Goal: Task Accomplishment & Management: Manage account settings

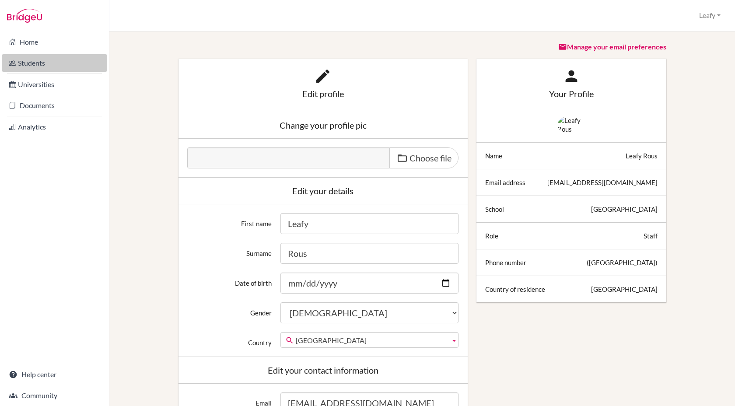
click at [35, 62] on link "Students" at bounding box center [54, 63] width 105 height 18
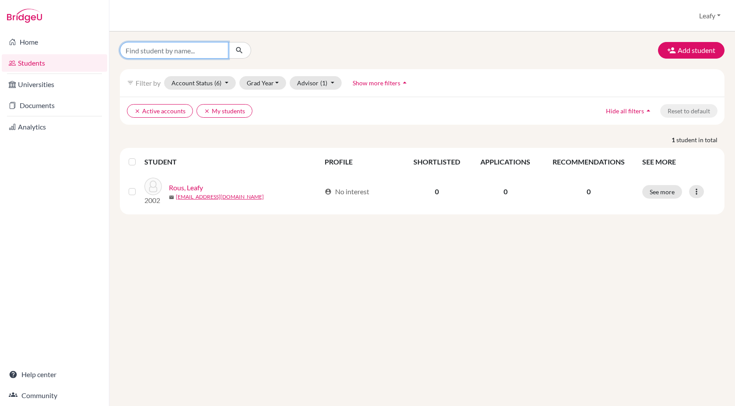
click at [133, 48] on input "Find student by name..." at bounding box center [174, 50] width 109 height 17
type input "rutendo"
click at [241, 55] on button "submit" at bounding box center [239, 50] width 23 height 17
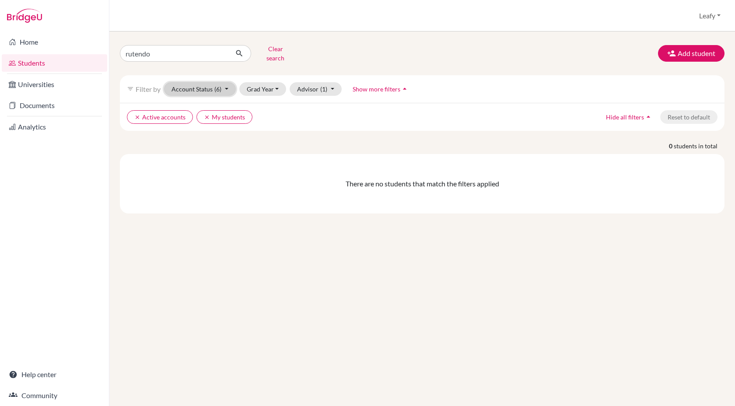
click at [228, 85] on button "Account Status (6)" at bounding box center [200, 89] width 72 height 14
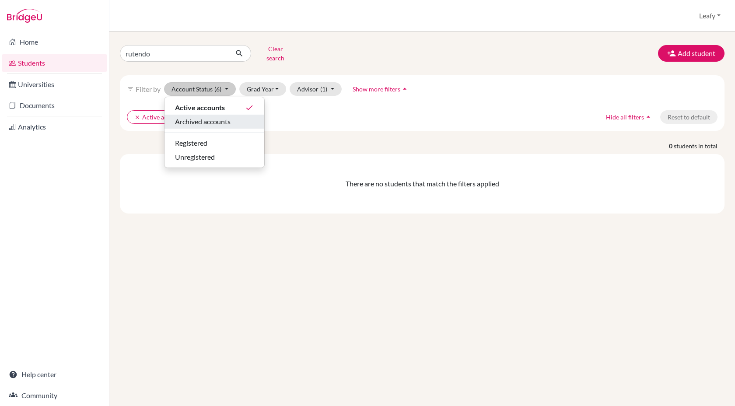
click at [227, 119] on span "Archived accounts" at bounding box center [203, 121] width 56 height 11
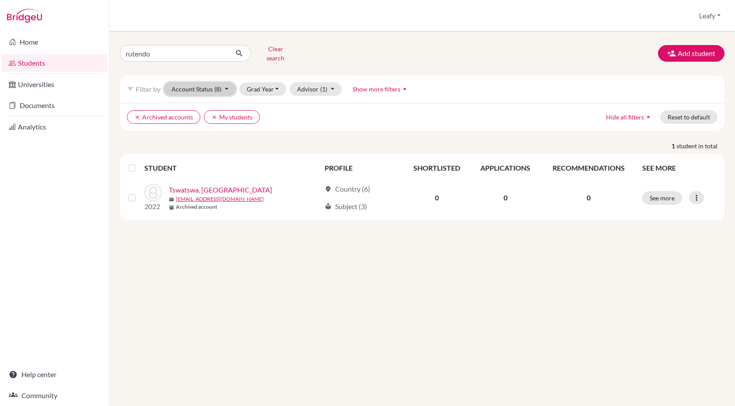
click at [214, 86] on button "Account Status (8)" at bounding box center [200, 89] width 72 height 14
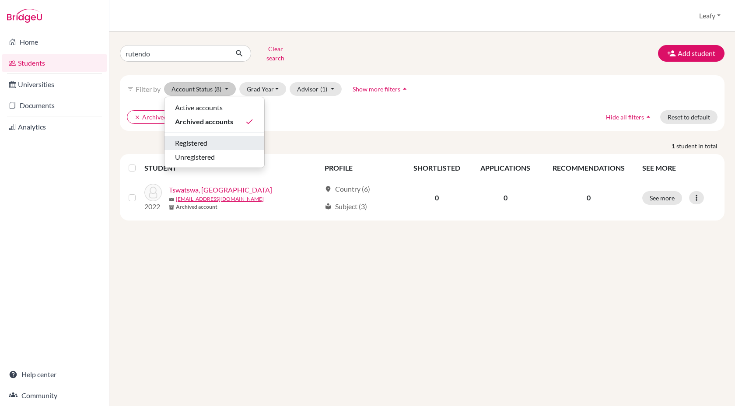
click at [199, 142] on button "Registered" at bounding box center [215, 143] width 100 height 14
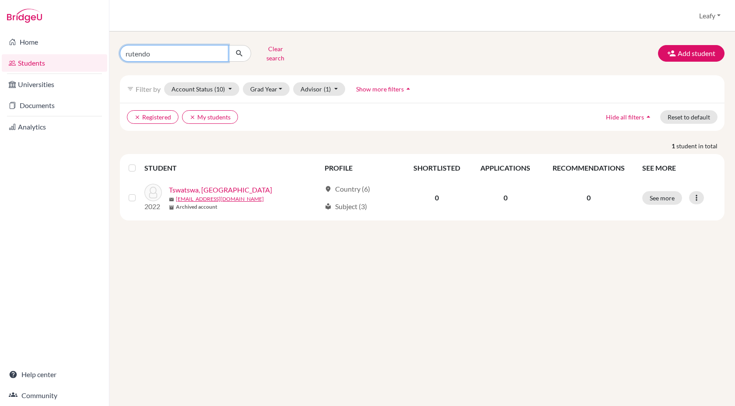
click at [214, 52] on input "rutendo" at bounding box center [174, 53] width 109 height 17
click at [201, 82] on button "Account Status (10)" at bounding box center [201, 89] width 75 height 14
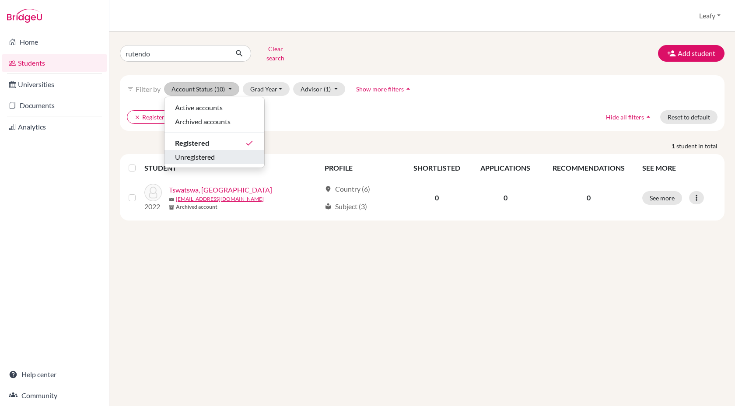
click at [188, 152] on span "Unregistered" at bounding box center [195, 157] width 40 height 11
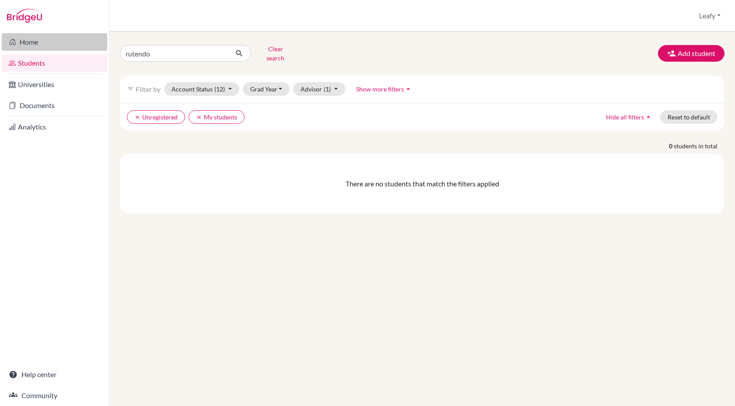
click at [37, 45] on link "Home" at bounding box center [54, 42] width 105 height 18
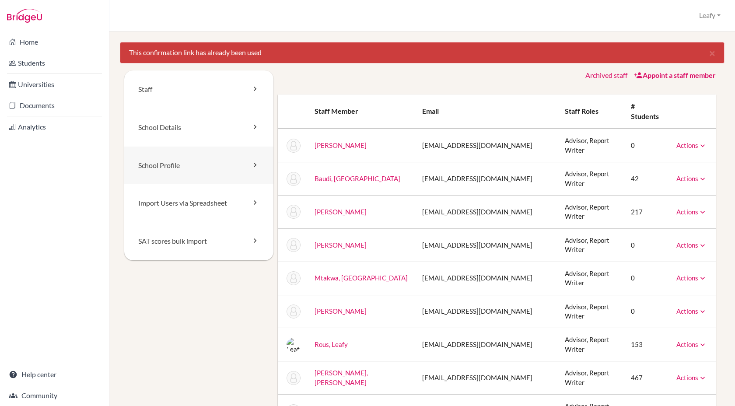
click at [183, 165] on link "School Profile" at bounding box center [198, 166] width 149 height 38
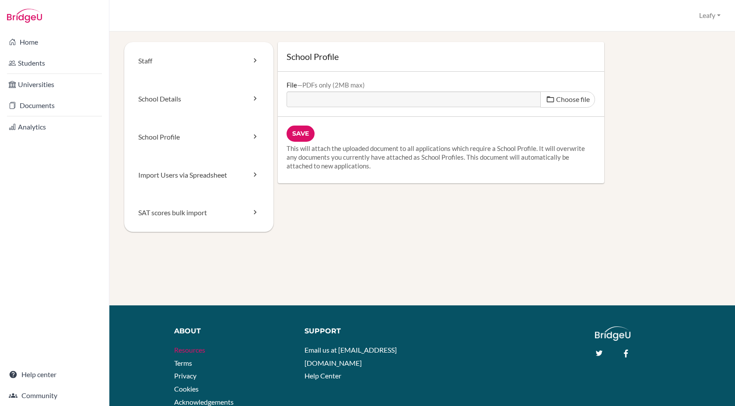
click at [186, 351] on link "Resources" at bounding box center [189, 350] width 31 height 8
click at [224, 95] on link "School Details" at bounding box center [198, 99] width 149 height 38
click at [198, 106] on link "School Details" at bounding box center [198, 99] width 149 height 38
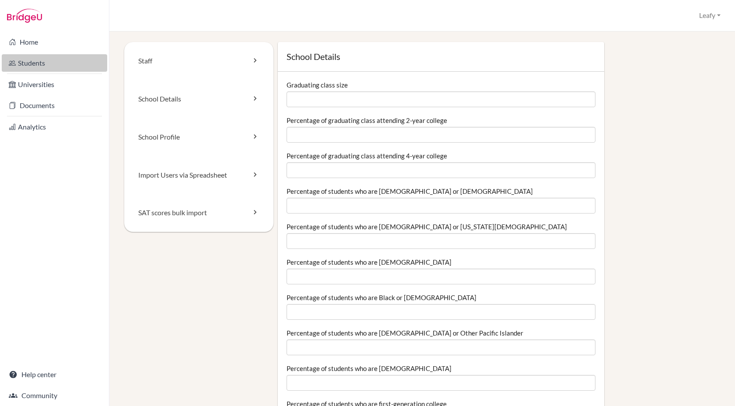
click at [57, 67] on link "Students" at bounding box center [54, 63] width 105 height 18
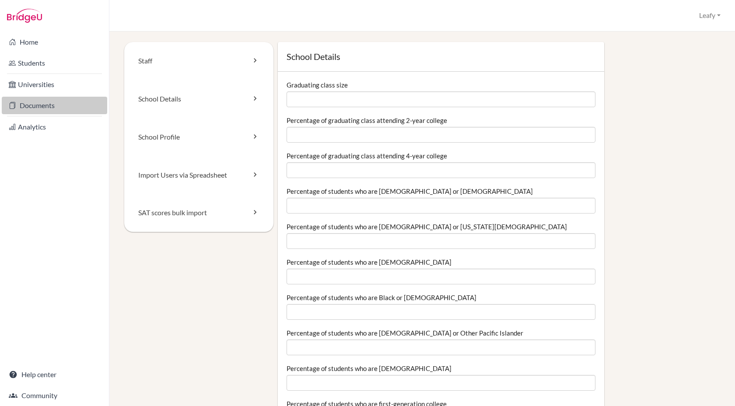
click at [27, 107] on link "Documents" at bounding box center [54, 106] width 105 height 18
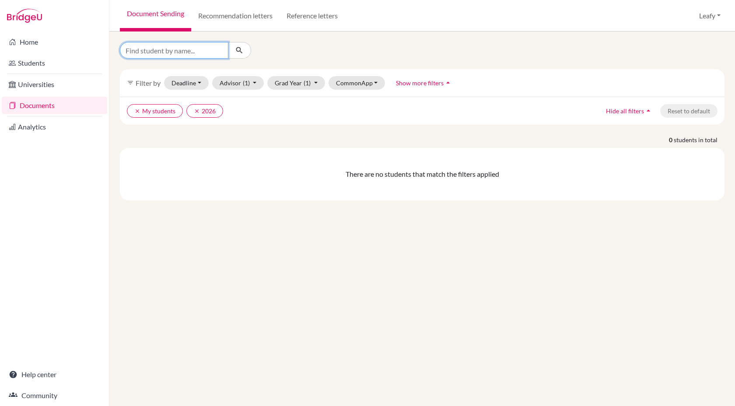
click at [181, 52] on input "Find student by name..." at bounding box center [174, 50] width 109 height 17
type input "rutendo"
click at [239, 50] on icon "submit" at bounding box center [239, 50] width 9 height 9
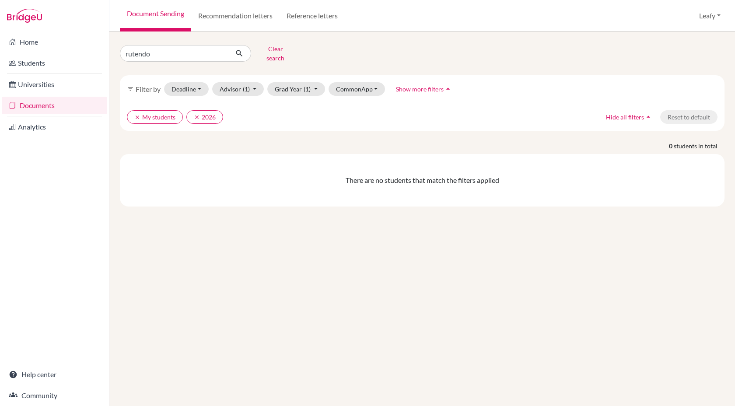
click at [629, 113] on span "Hide all filters" at bounding box center [625, 116] width 38 height 7
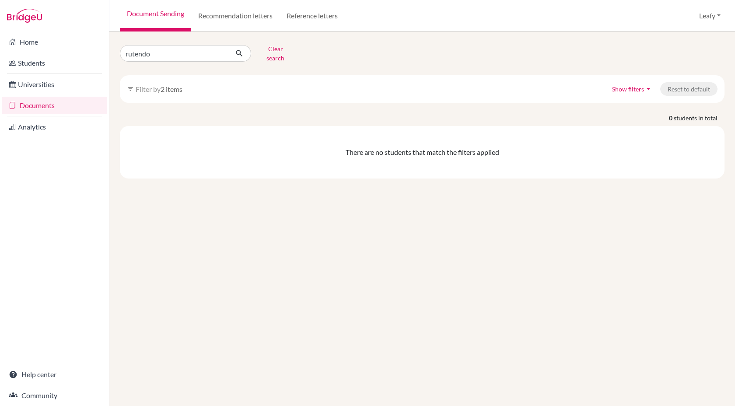
click at [646, 84] on icon "arrow_drop_down" at bounding box center [648, 88] width 9 height 9
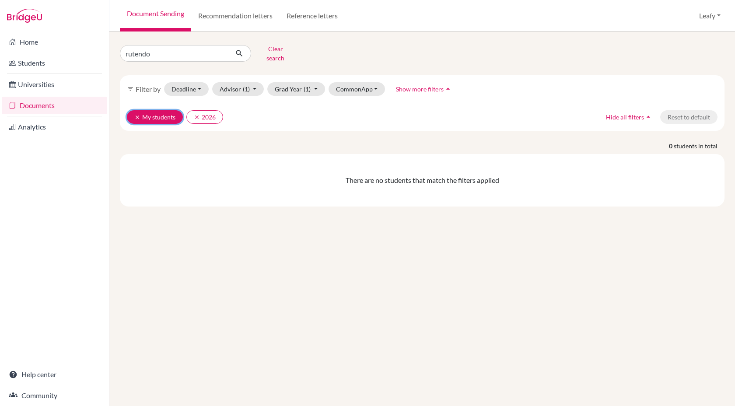
click at [135, 114] on icon "clear" at bounding box center [137, 117] width 6 height 6
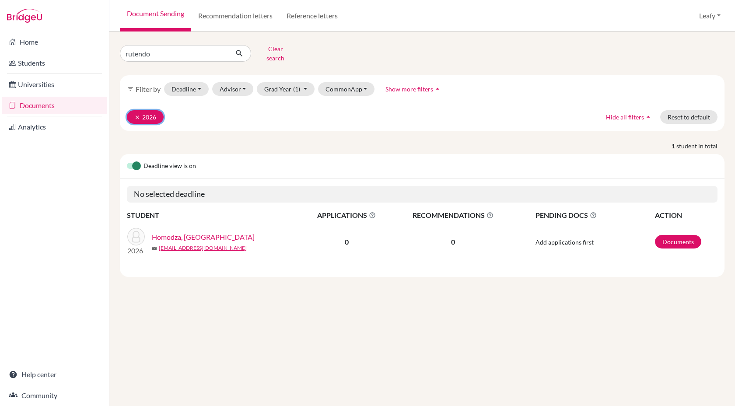
click at [135, 114] on icon "clear" at bounding box center [137, 117] width 6 height 6
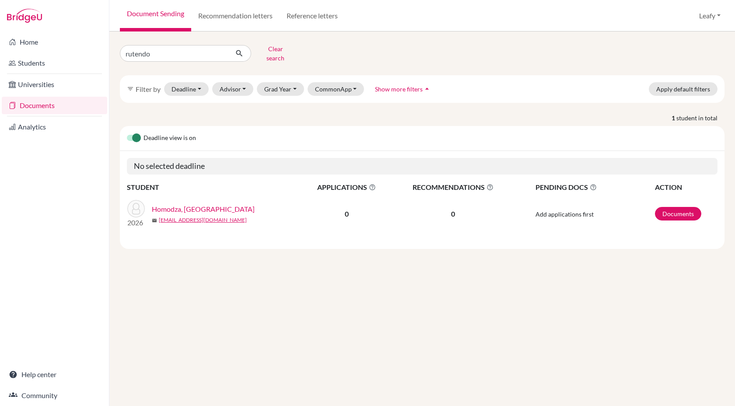
click at [564, 211] on span "Add applications first" at bounding box center [565, 214] width 58 height 7
click at [200, 204] on link "Homodza, [GEOGRAPHIC_DATA]" at bounding box center [203, 209] width 103 height 11
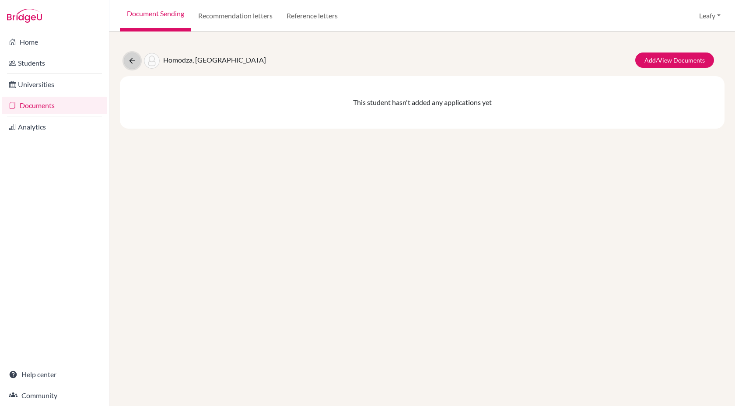
click at [132, 60] on icon at bounding box center [132, 60] width 9 height 9
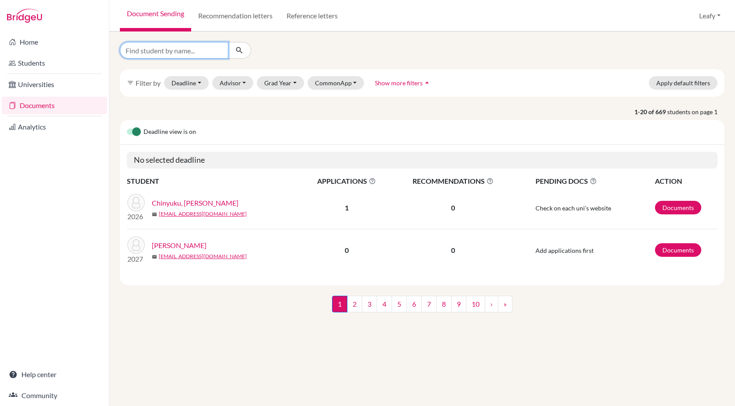
click at [177, 49] on input "Find student by name..." at bounding box center [174, 50] width 109 height 17
type input "rutendo"
click at [245, 50] on button "submit" at bounding box center [239, 50] width 23 height 17
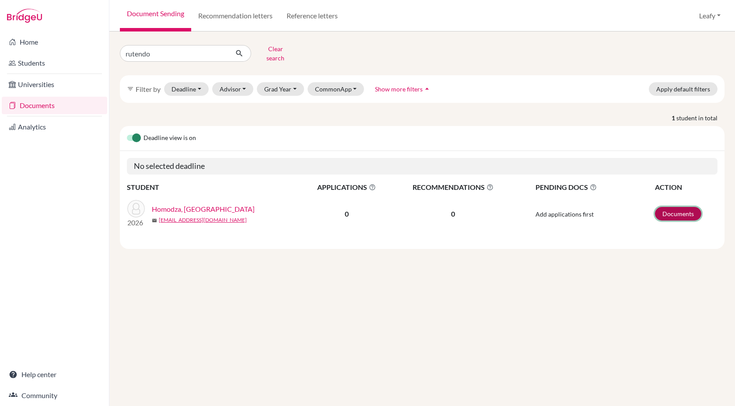
click at [685, 211] on link "Documents" at bounding box center [678, 214] width 46 height 14
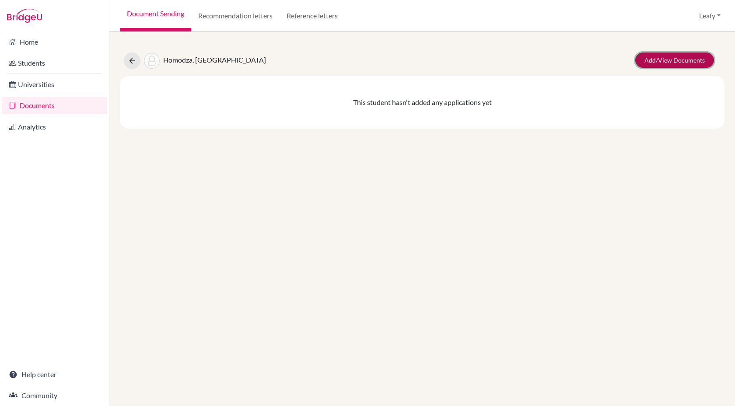
click at [693, 63] on link "Add/View Documents" at bounding box center [675, 60] width 79 height 15
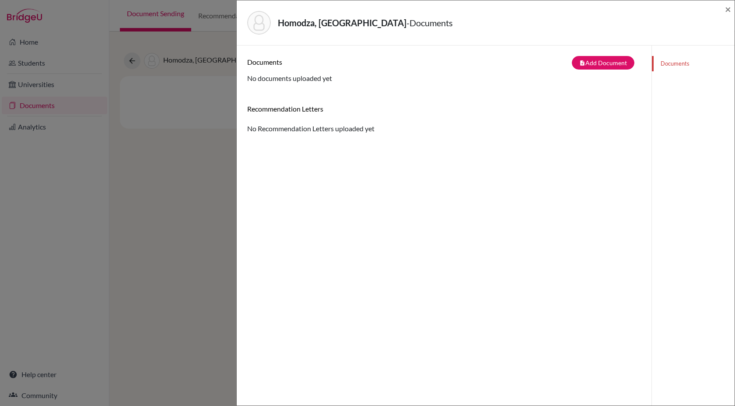
click at [126, 65] on div "Homodza, Rutendo - Documents × Documents note_add Add Document Document type Ch…" at bounding box center [367, 203] width 735 height 406
click at [727, 8] on span "×" at bounding box center [728, 9] width 6 height 13
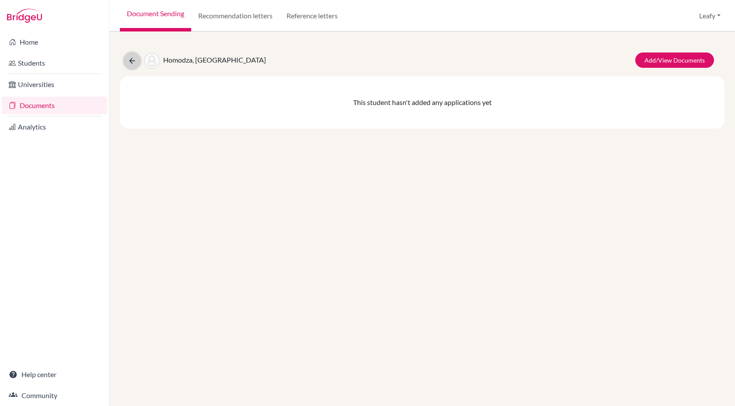
click at [135, 57] on icon at bounding box center [132, 60] width 9 height 9
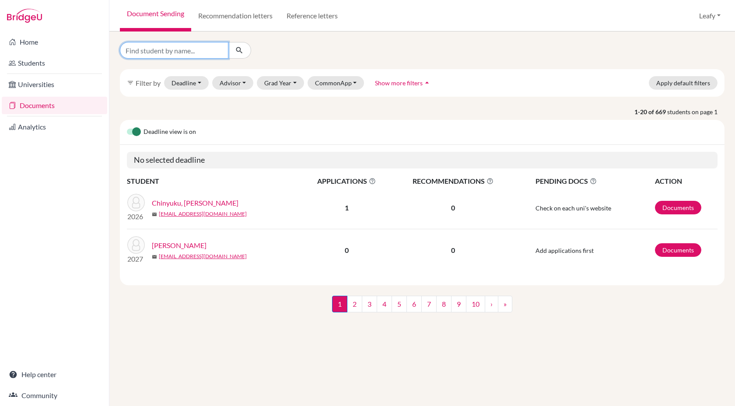
click at [208, 54] on input "Find student by name..." at bounding box center [174, 50] width 109 height 17
type input "rutendo"
click button "submit" at bounding box center [239, 50] width 23 height 17
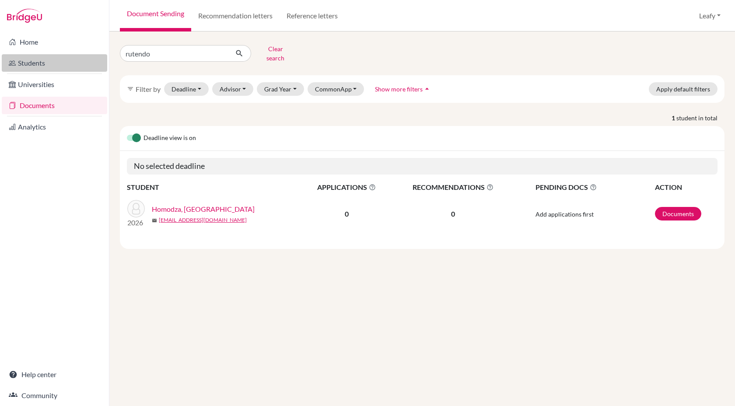
click at [38, 70] on link "Students" at bounding box center [54, 63] width 105 height 18
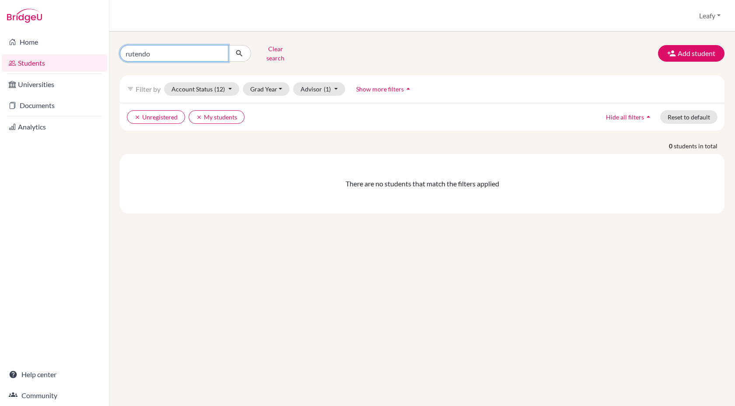
click at [181, 46] on input "rutendo" at bounding box center [174, 53] width 109 height 17
click at [139, 114] on icon "clear" at bounding box center [137, 117] width 6 height 6
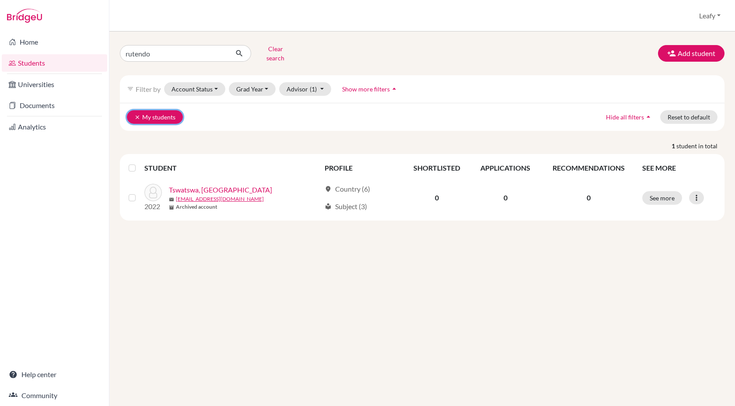
click at [137, 114] on icon "clear" at bounding box center [137, 117] width 6 height 6
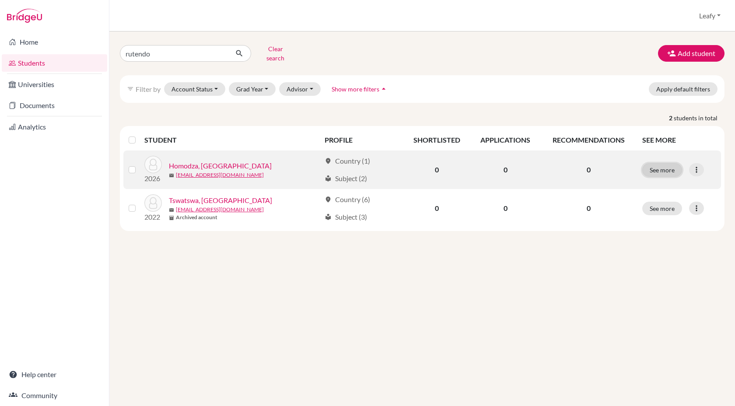
click at [654, 163] on button "See more" at bounding box center [663, 170] width 40 height 14
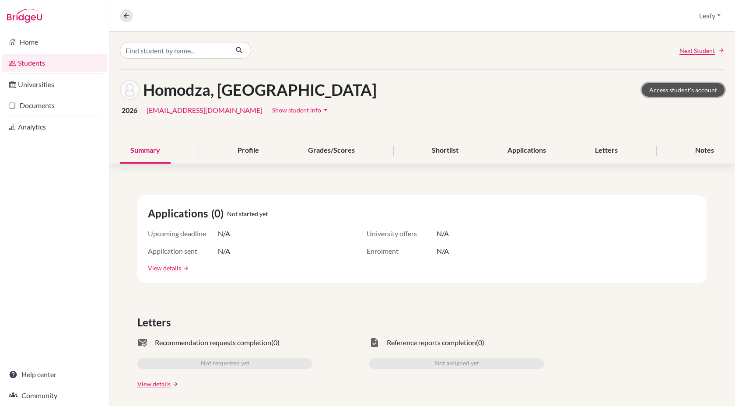
click at [671, 91] on link "Access student's account" at bounding box center [683, 90] width 83 height 14
click at [662, 89] on link "Access student's account" at bounding box center [683, 90] width 83 height 14
